Goal: Task Accomplishment & Management: Use online tool/utility

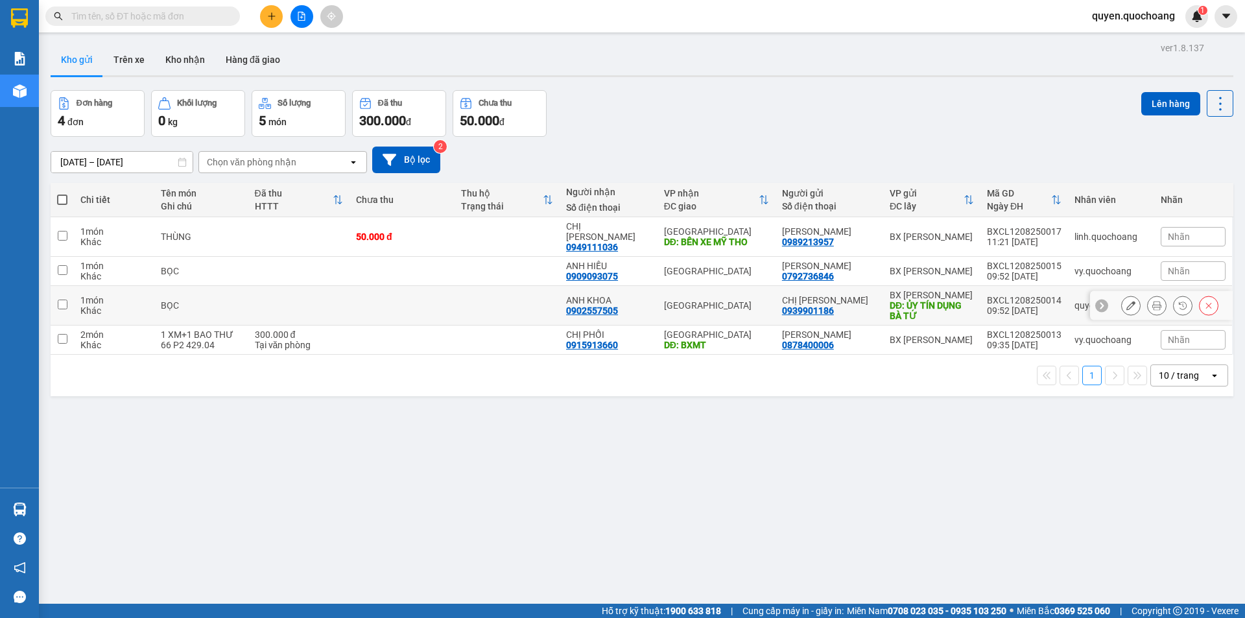
click at [954, 300] on div "DĐ: ỦY TÍN DỤNG BÀ TỨ" at bounding box center [932, 310] width 84 height 21
checkbox input "true"
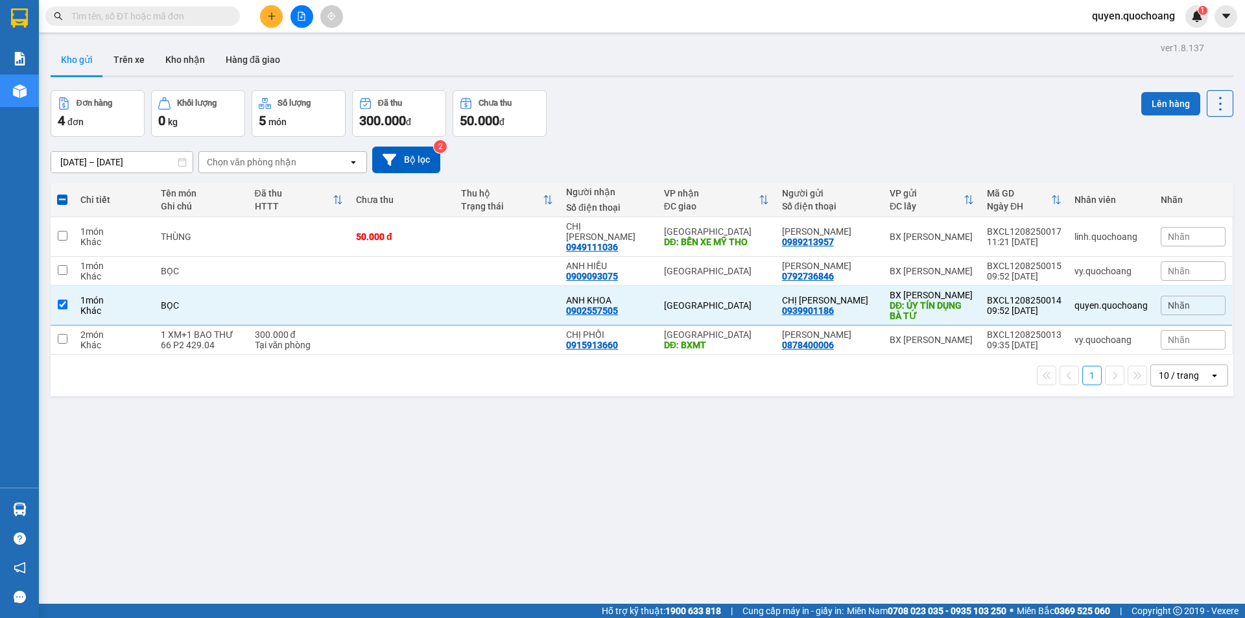
click at [1159, 100] on button "Lên hàng" at bounding box center [1170, 103] width 59 height 23
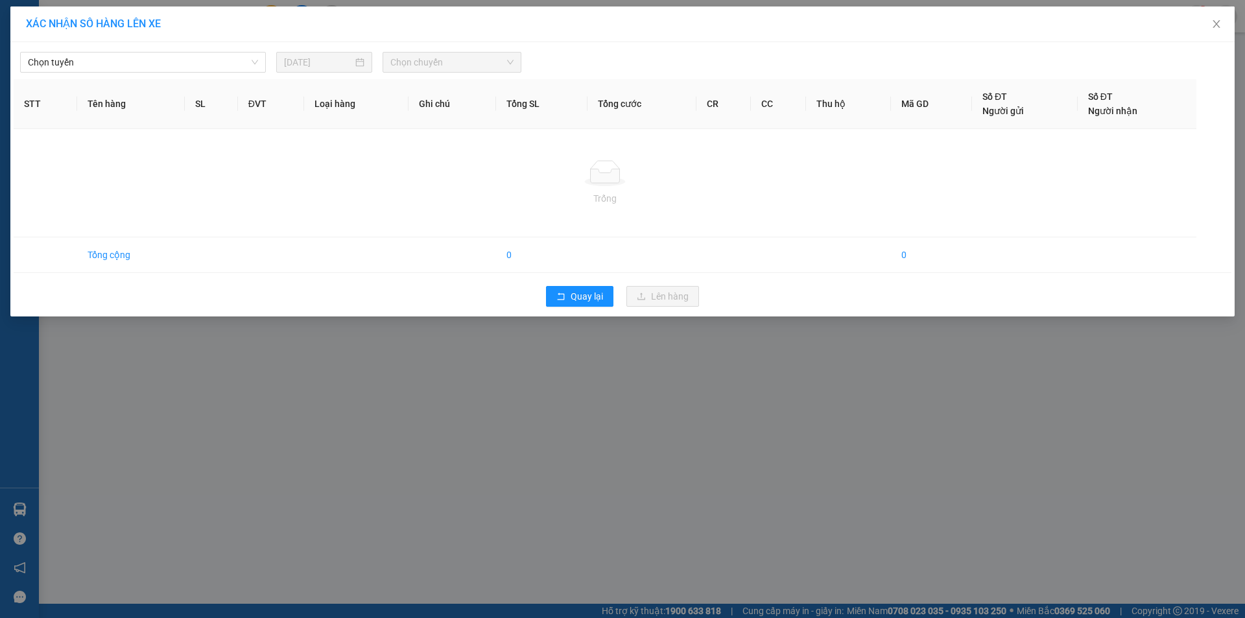
click at [200, 77] on div "Chọn tuyến 12/08/2025 Chọn chuyến STT Tên hàng SL ĐVT Loại hàng Ghi chú Tổng SL…" at bounding box center [622, 179] width 1224 height 274
click at [200, 67] on span "Chọn tuyến" at bounding box center [143, 62] width 230 height 19
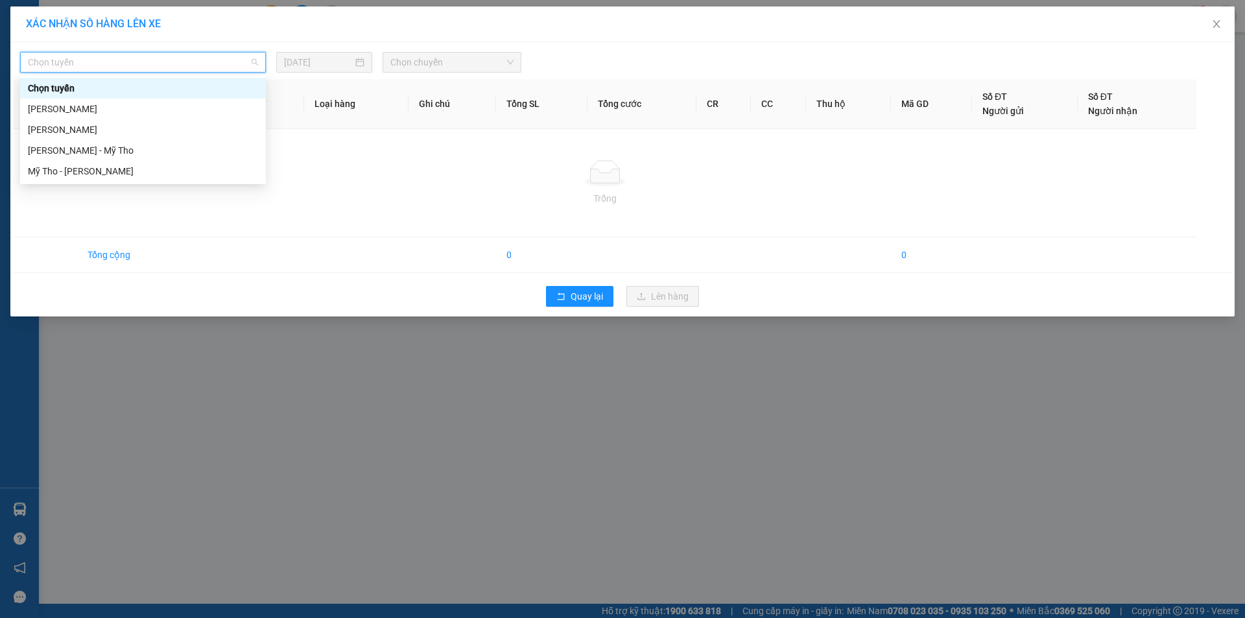
click at [158, 97] on div "Chọn tuyến" at bounding box center [143, 88] width 246 height 21
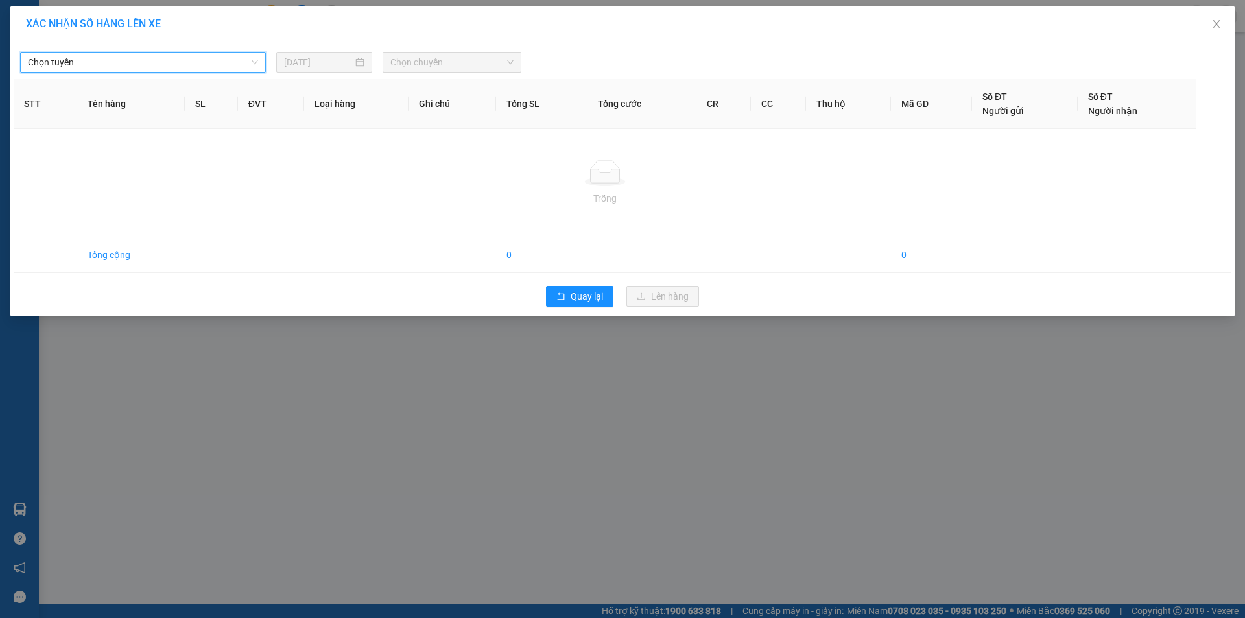
click at [218, 65] on span "Chọn tuyến" at bounding box center [143, 62] width 230 height 19
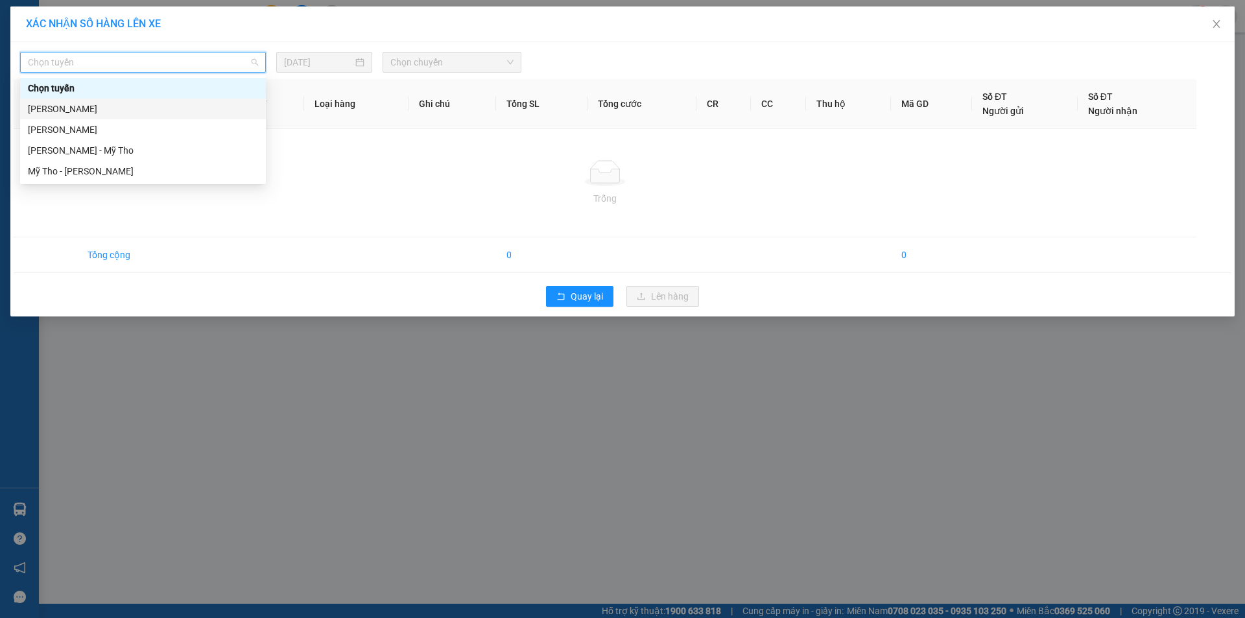
click at [115, 110] on div "Cao Lãnh - Hồ Chí Minh" at bounding box center [143, 109] width 230 height 14
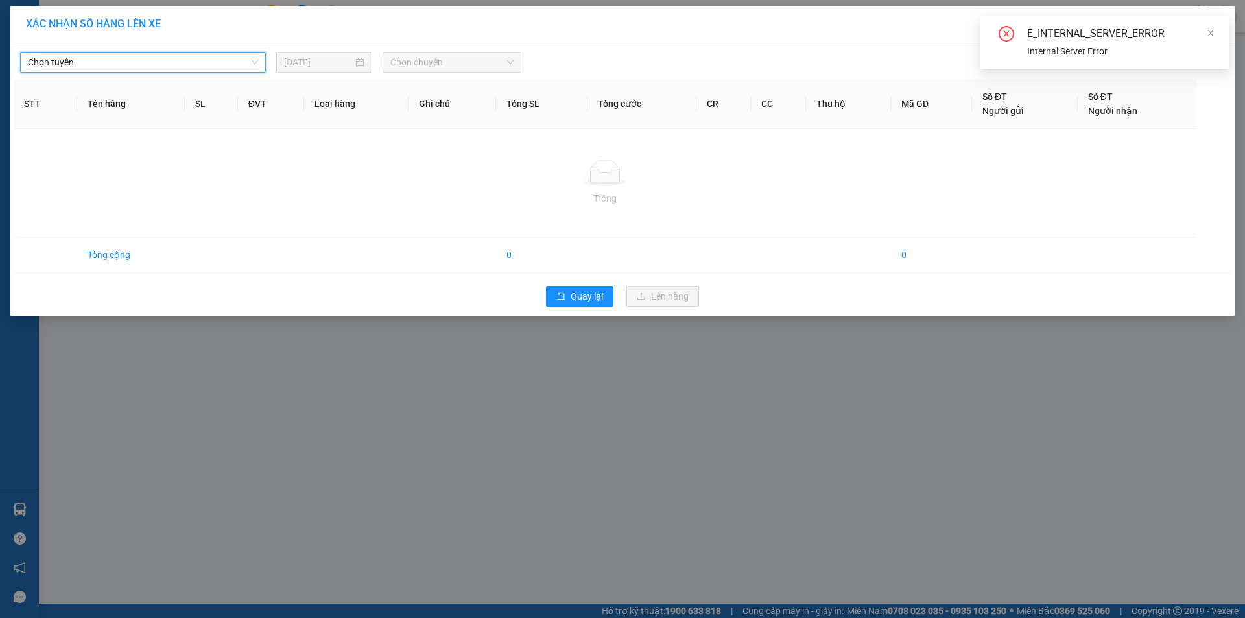
click at [429, 63] on span "Chọn chuyến" at bounding box center [451, 62] width 123 height 19
drag, startPoint x: 234, startPoint y: 54, endPoint x: 229, endPoint y: 62, distance: 9.4
click at [233, 54] on span "Chọn tuyến" at bounding box center [143, 62] width 230 height 19
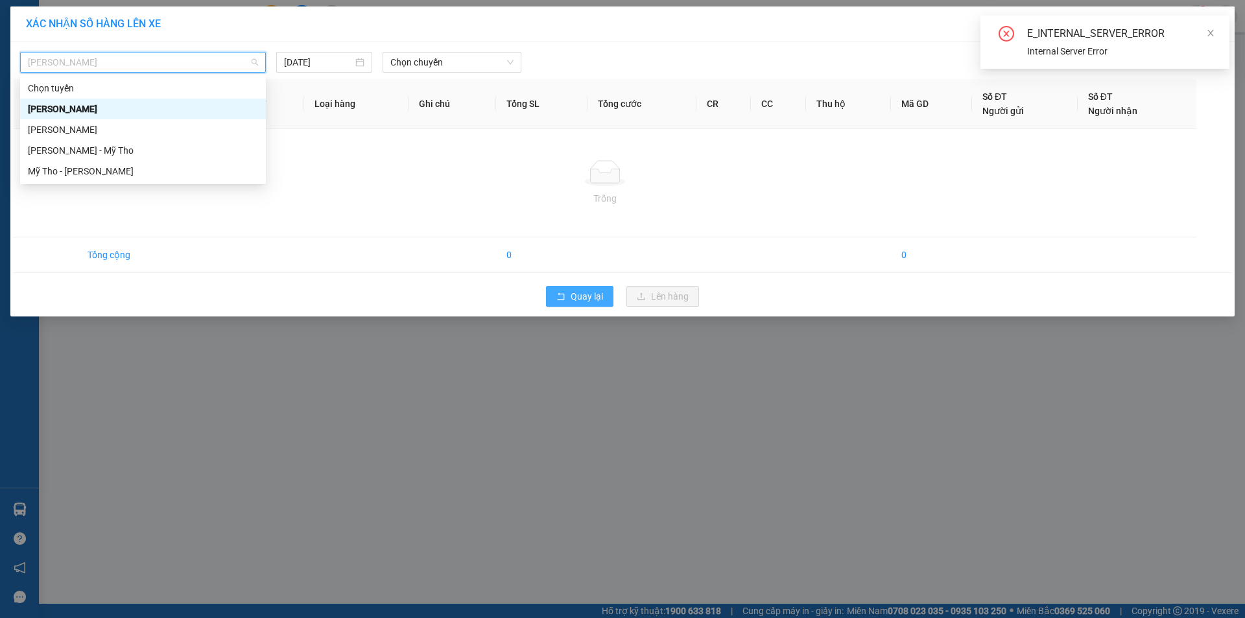
click at [556, 302] on span "rollback" at bounding box center [560, 297] width 9 height 10
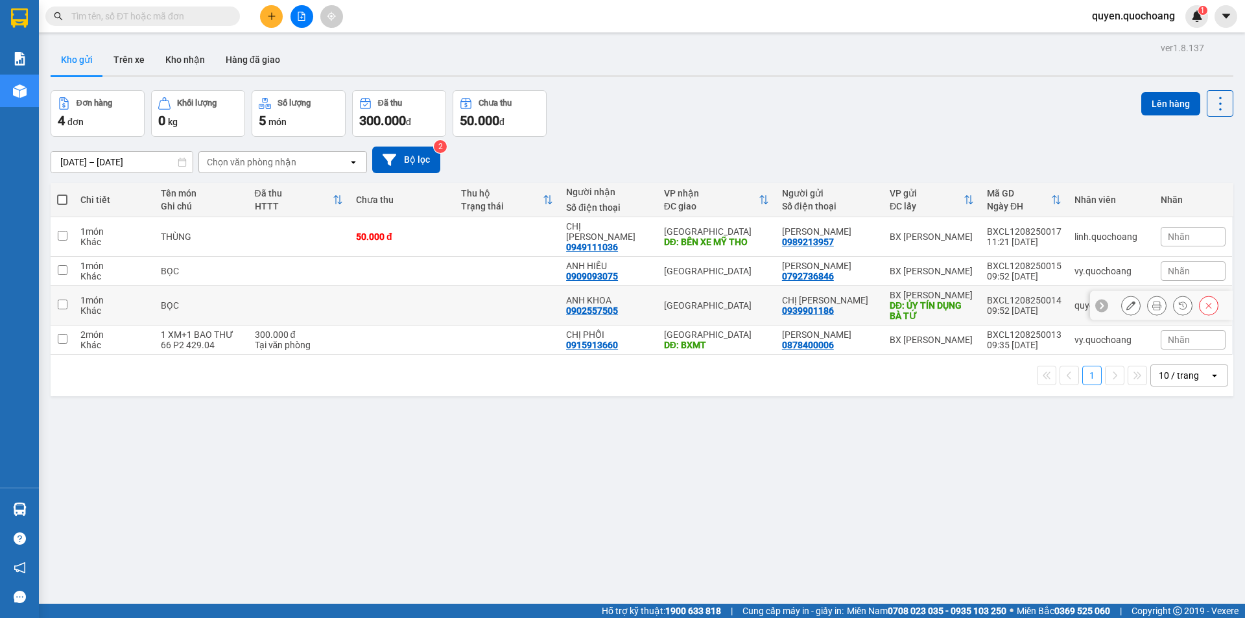
click at [962, 300] on div "DĐ: ỦY TÍN DỤNG BÀ TỨ" at bounding box center [932, 310] width 84 height 21
checkbox input "true"
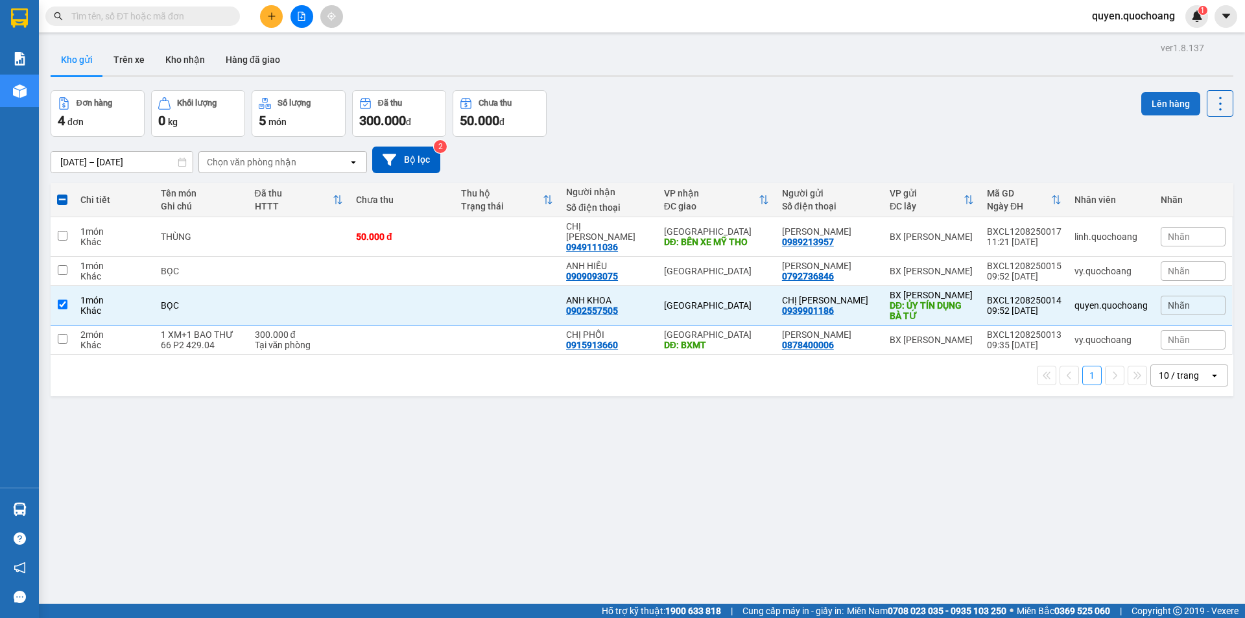
click at [1155, 106] on button "Lên hàng" at bounding box center [1170, 103] width 59 height 23
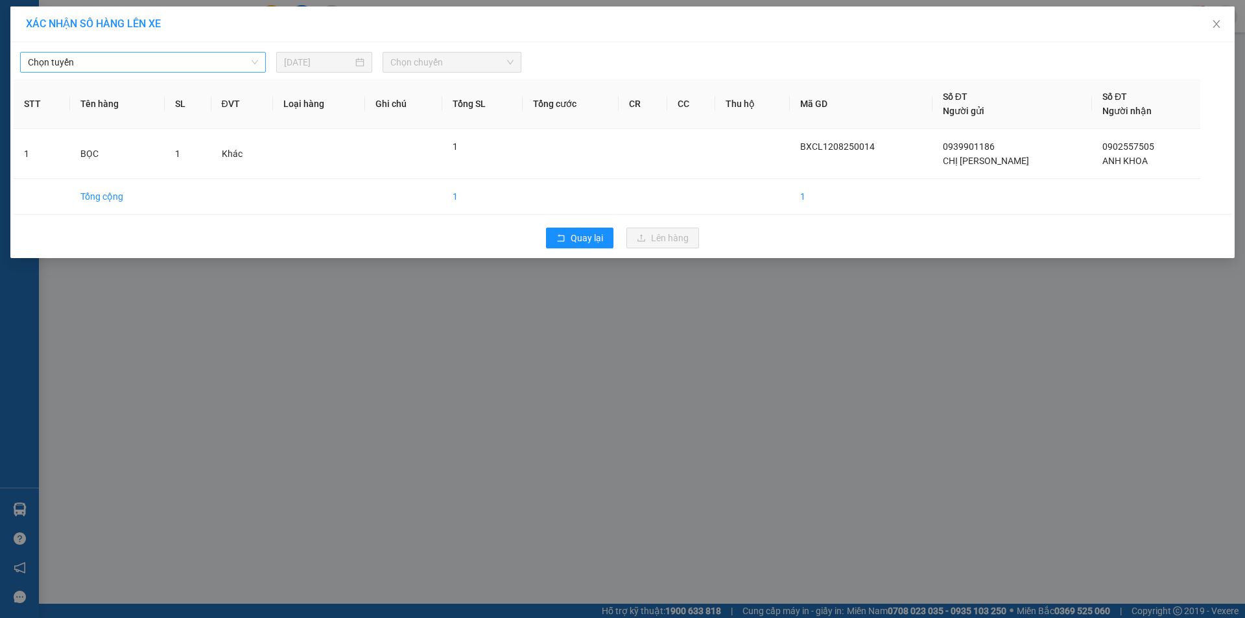
click at [231, 71] on span "Chọn tuyến" at bounding box center [143, 62] width 230 height 19
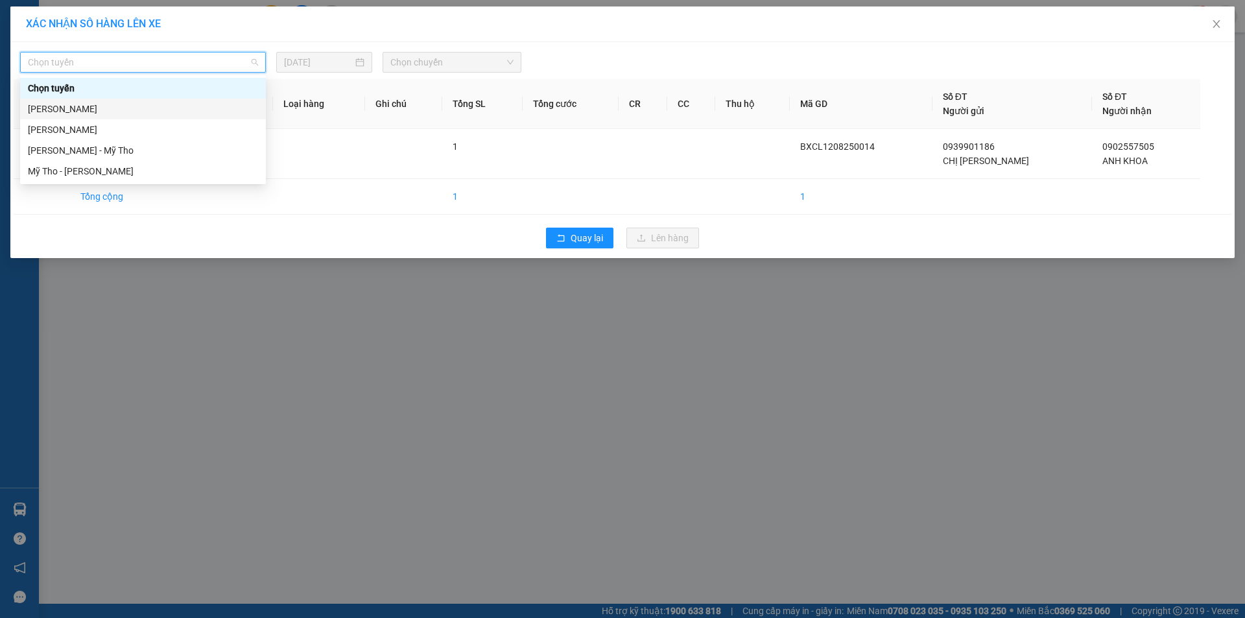
click at [200, 109] on div "Cao Lãnh - Hồ Chí Minh" at bounding box center [143, 109] width 230 height 14
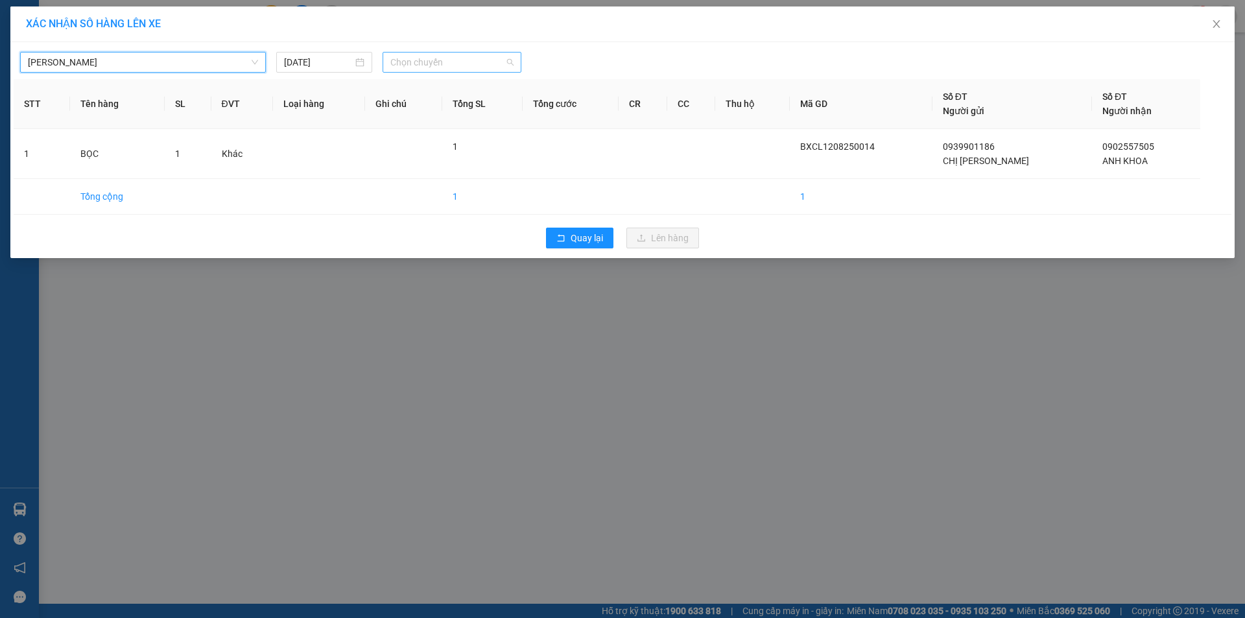
click at [434, 69] on span "Chọn chuyến" at bounding box center [451, 62] width 123 height 19
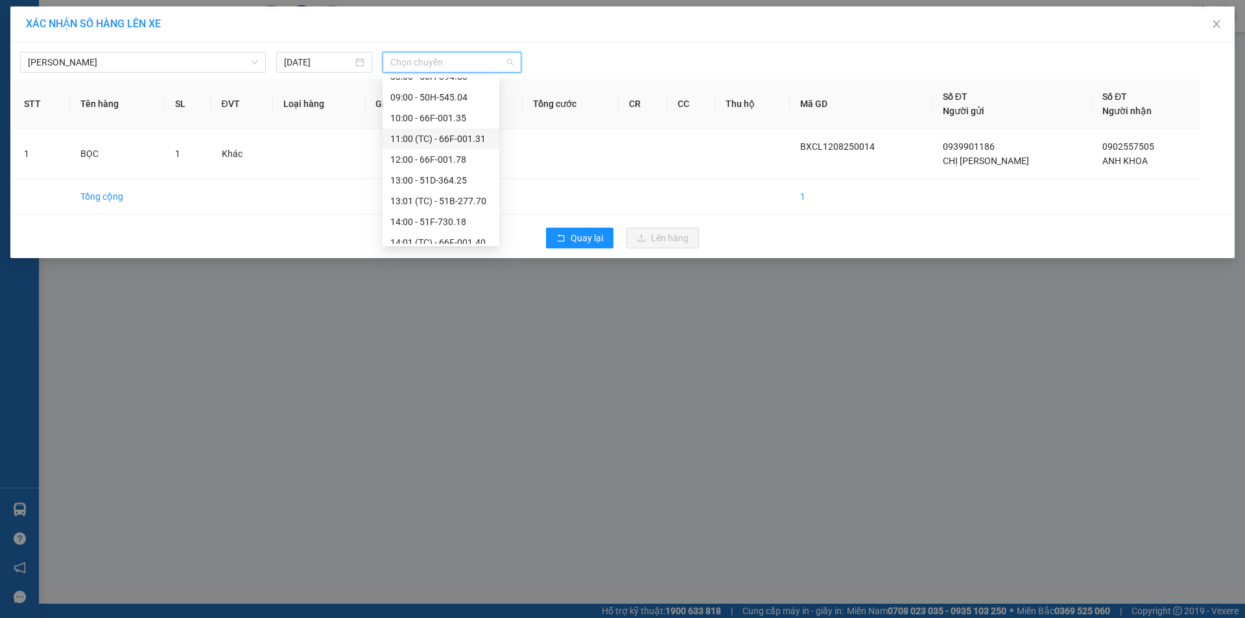
scroll to position [324, 0]
click at [455, 139] on div "12:00 - 66F-001.78" at bounding box center [440, 137] width 101 height 14
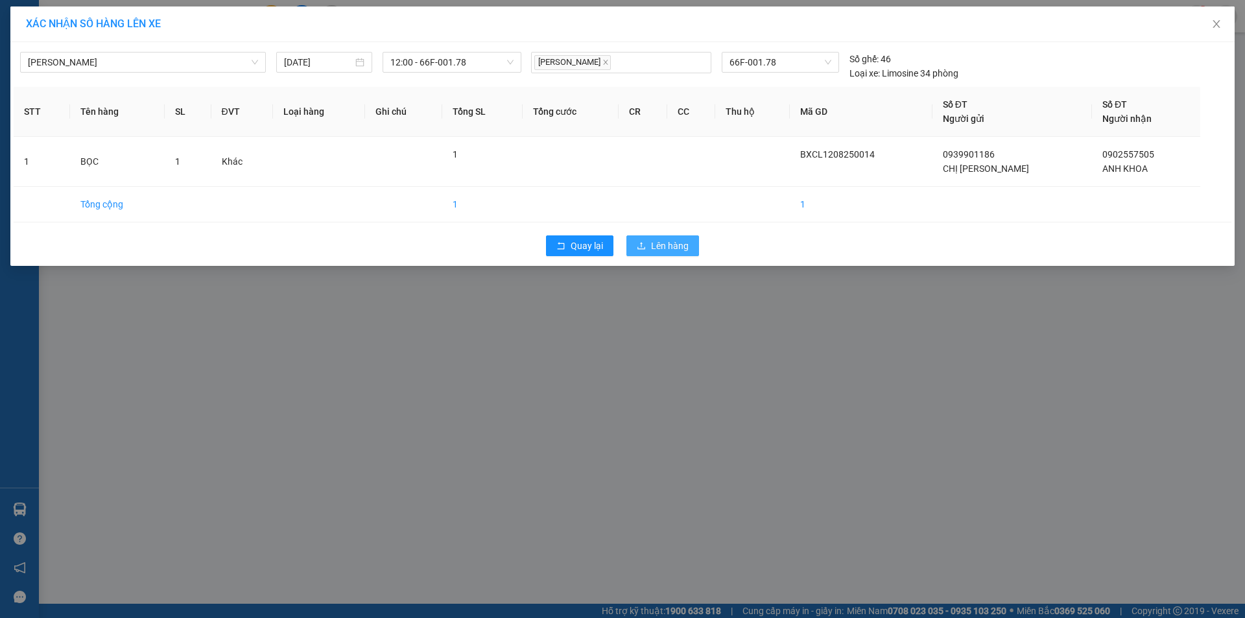
click at [669, 250] on span "Lên hàng" at bounding box center [670, 246] width 38 height 14
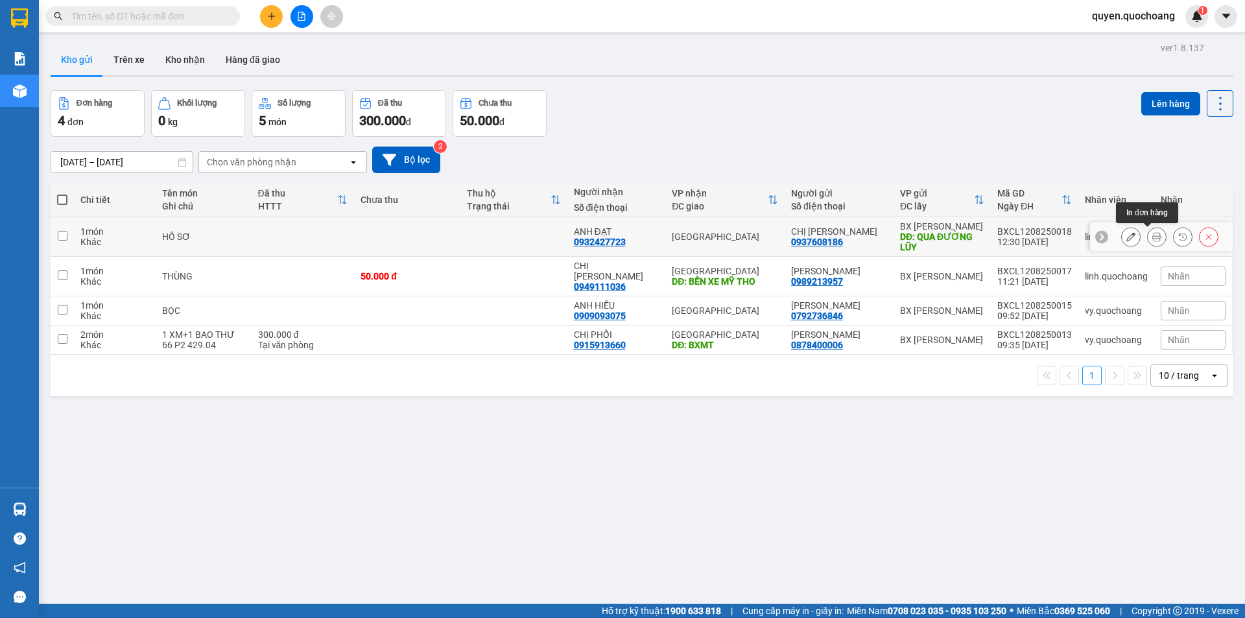
click at [1148, 239] on button at bounding box center [1157, 237] width 18 height 23
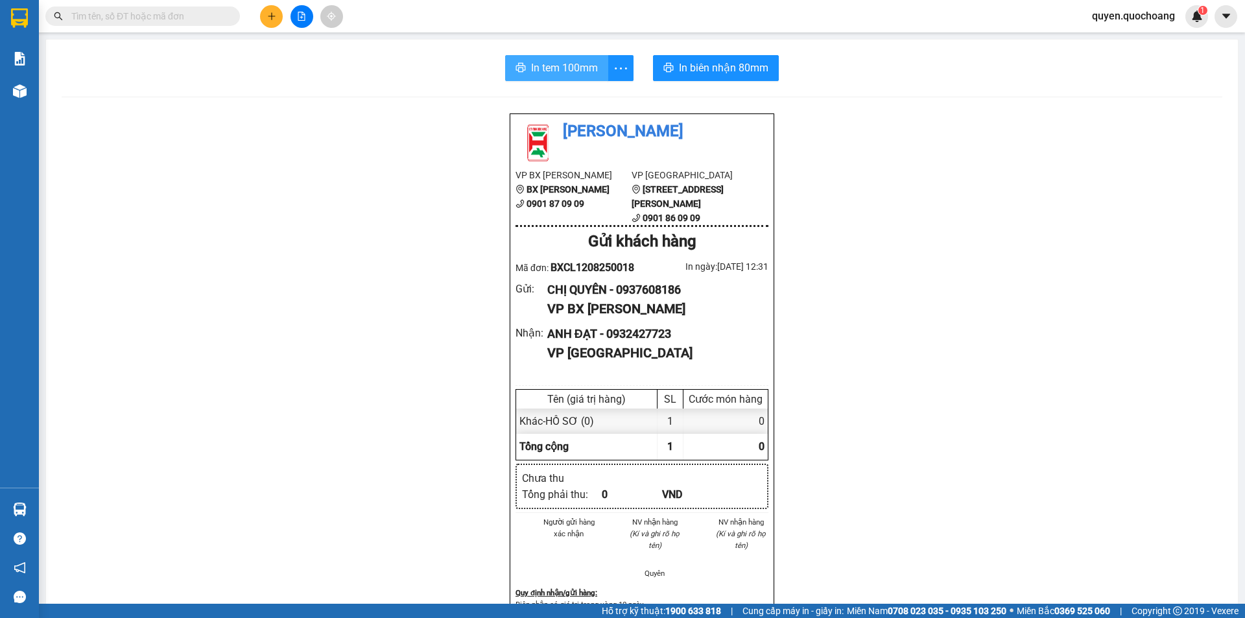
click at [543, 69] on span "In tem 100mm" at bounding box center [564, 68] width 67 height 16
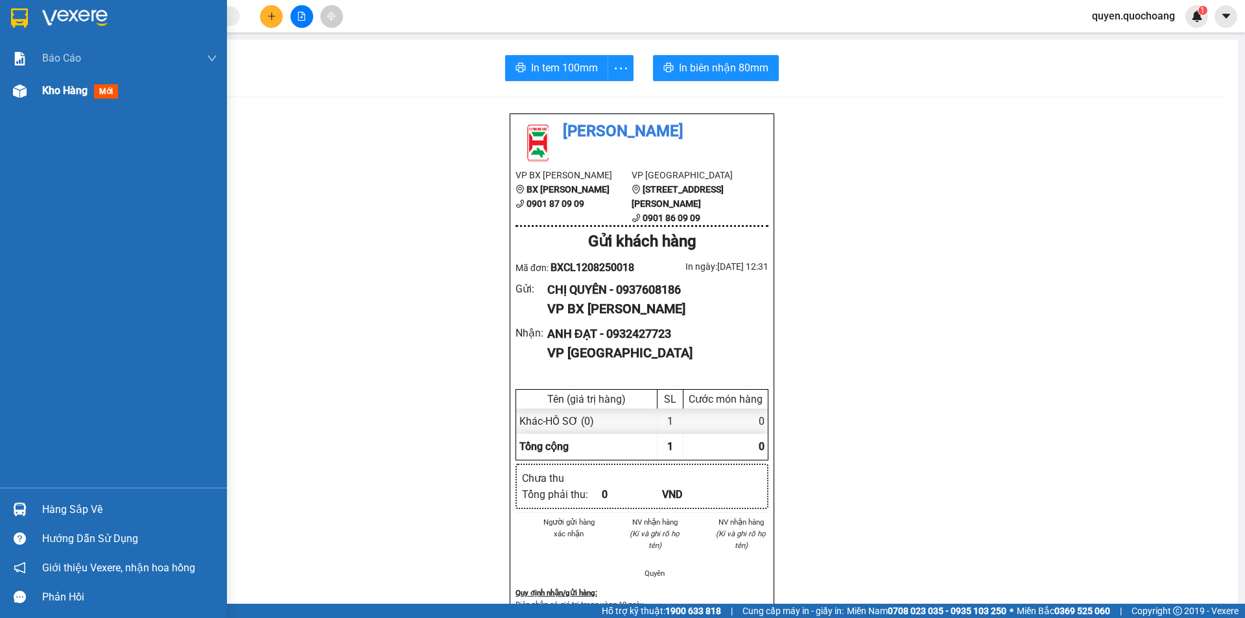
click at [36, 98] on div "Kho hàng mới" at bounding box center [113, 91] width 227 height 32
